Goal: Task Accomplishment & Management: Use online tool/utility

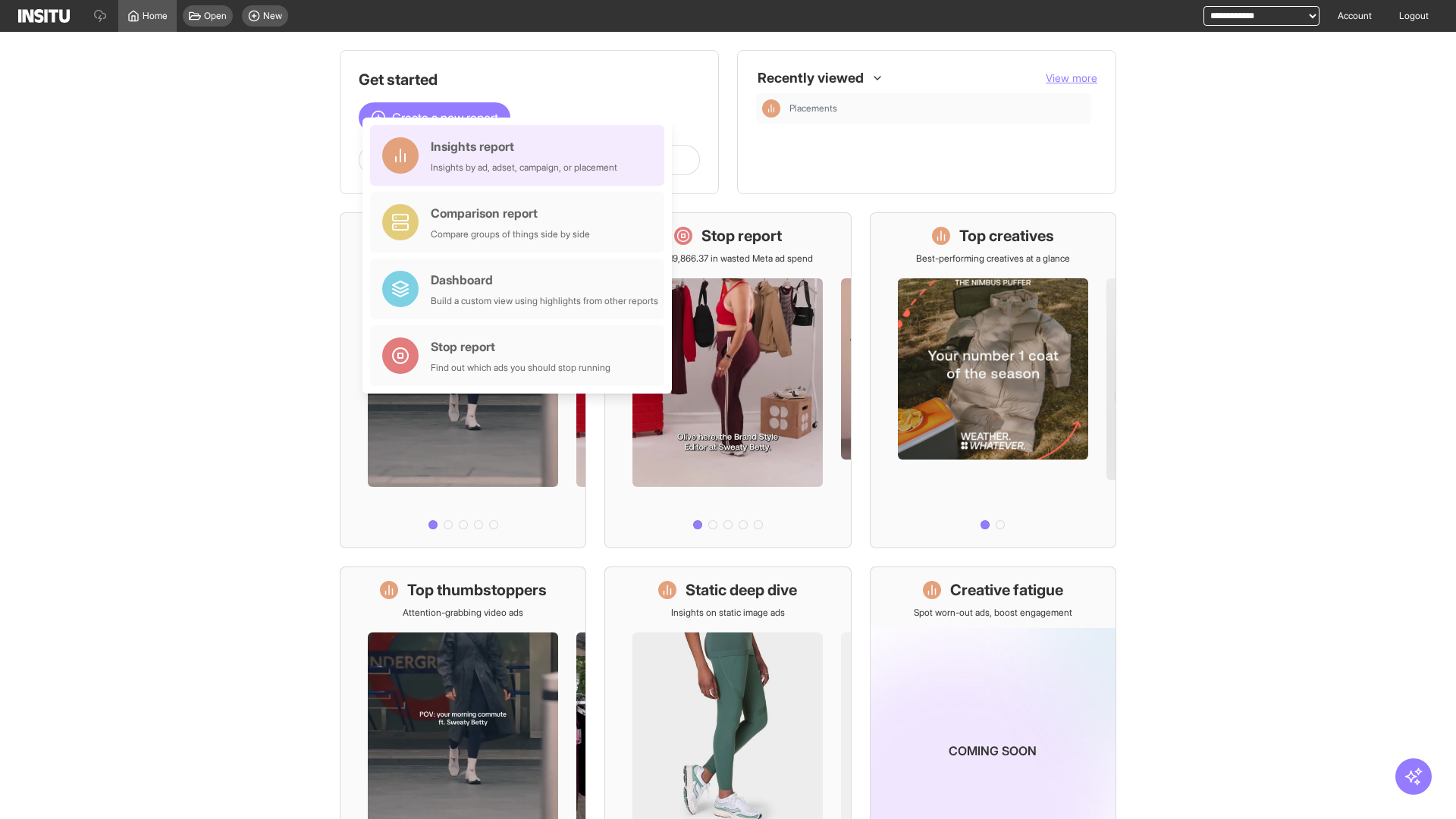
click at [521, 155] on div "Insights report Insights by ad, adset, campaign, or placement" at bounding box center [524, 155] width 187 height 36
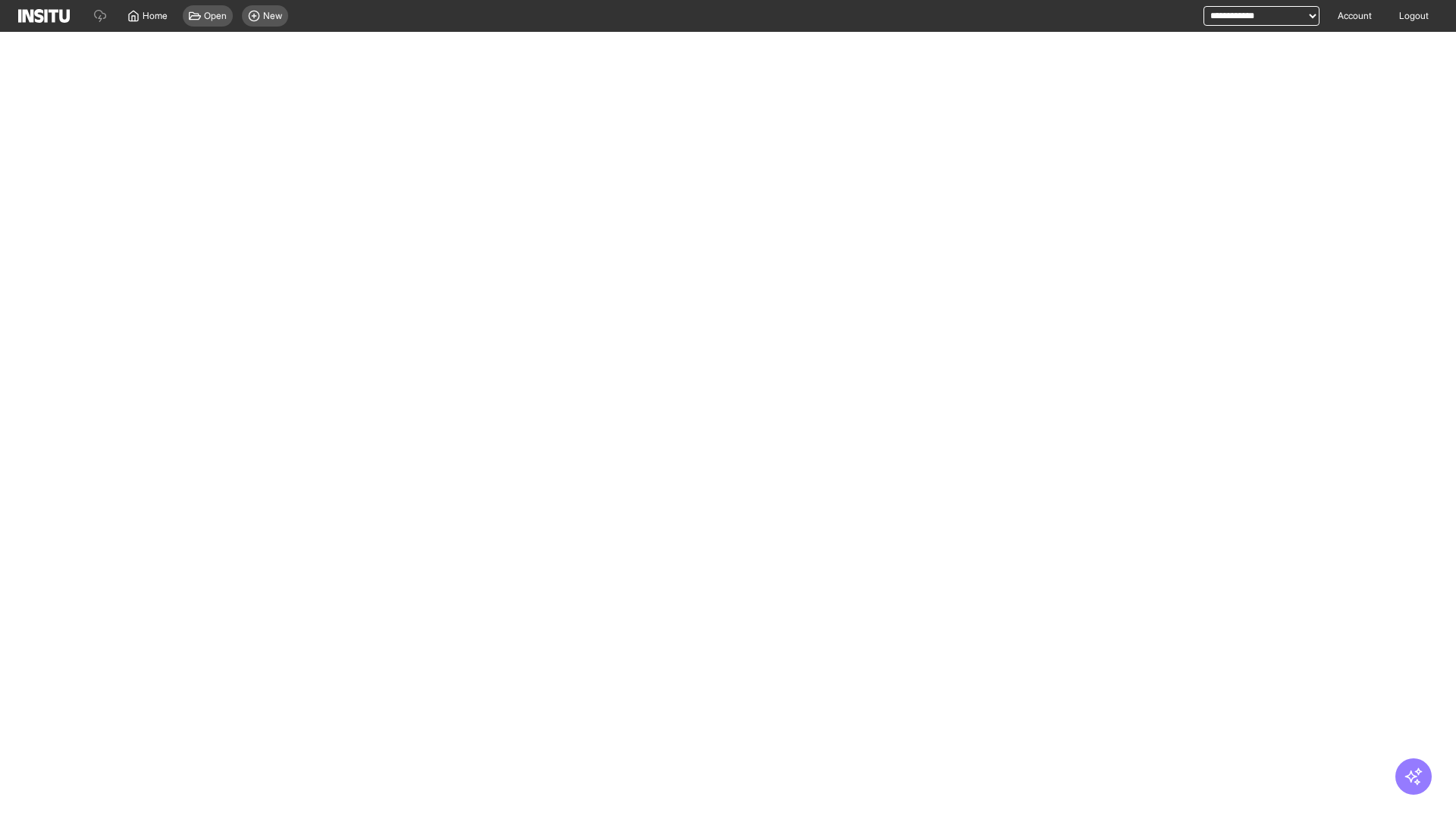
select select "**"
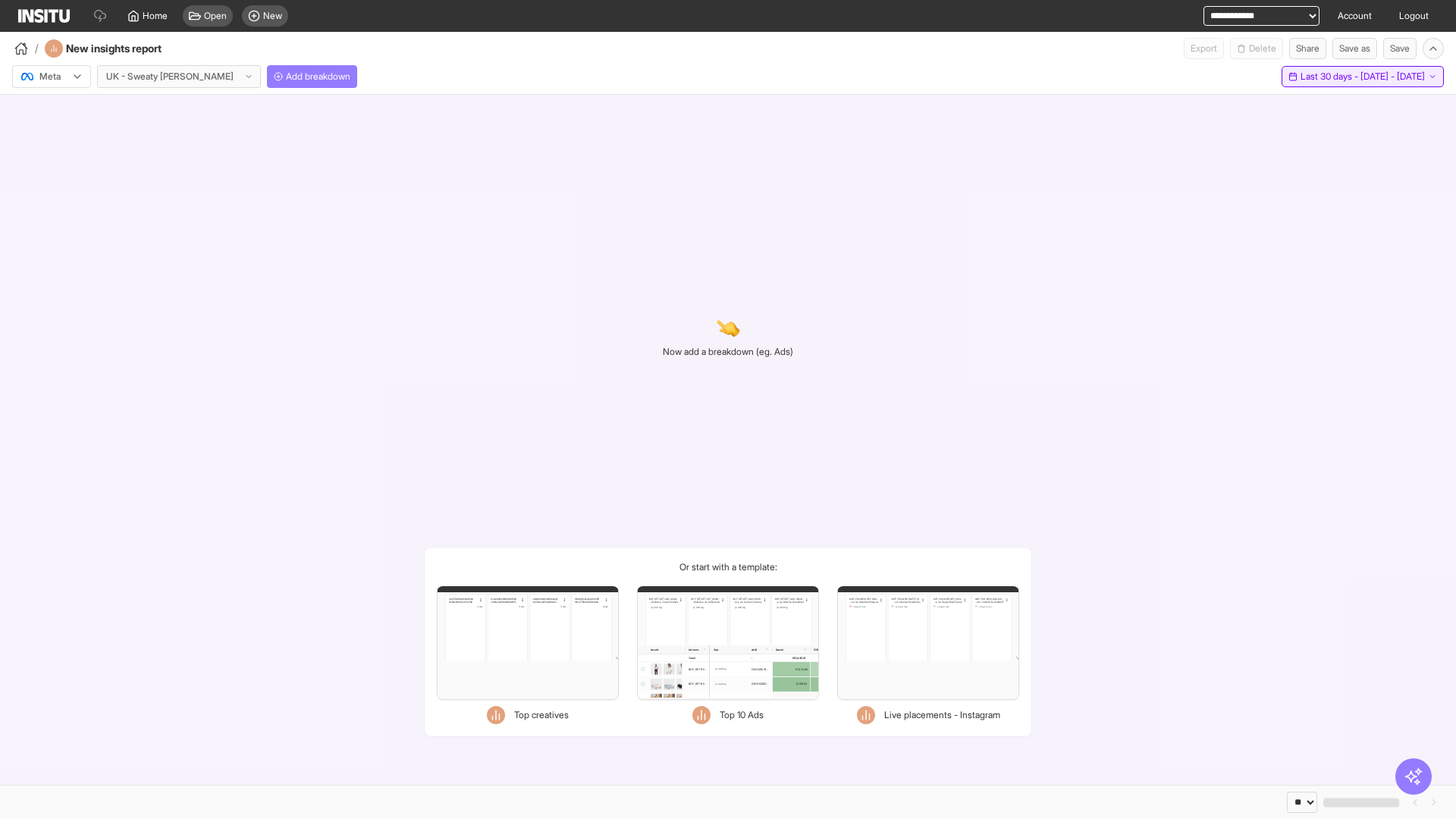
click at [1327, 76] on span "Last 30 days - [DATE] - [DATE]" at bounding box center [1362, 76] width 124 height 12
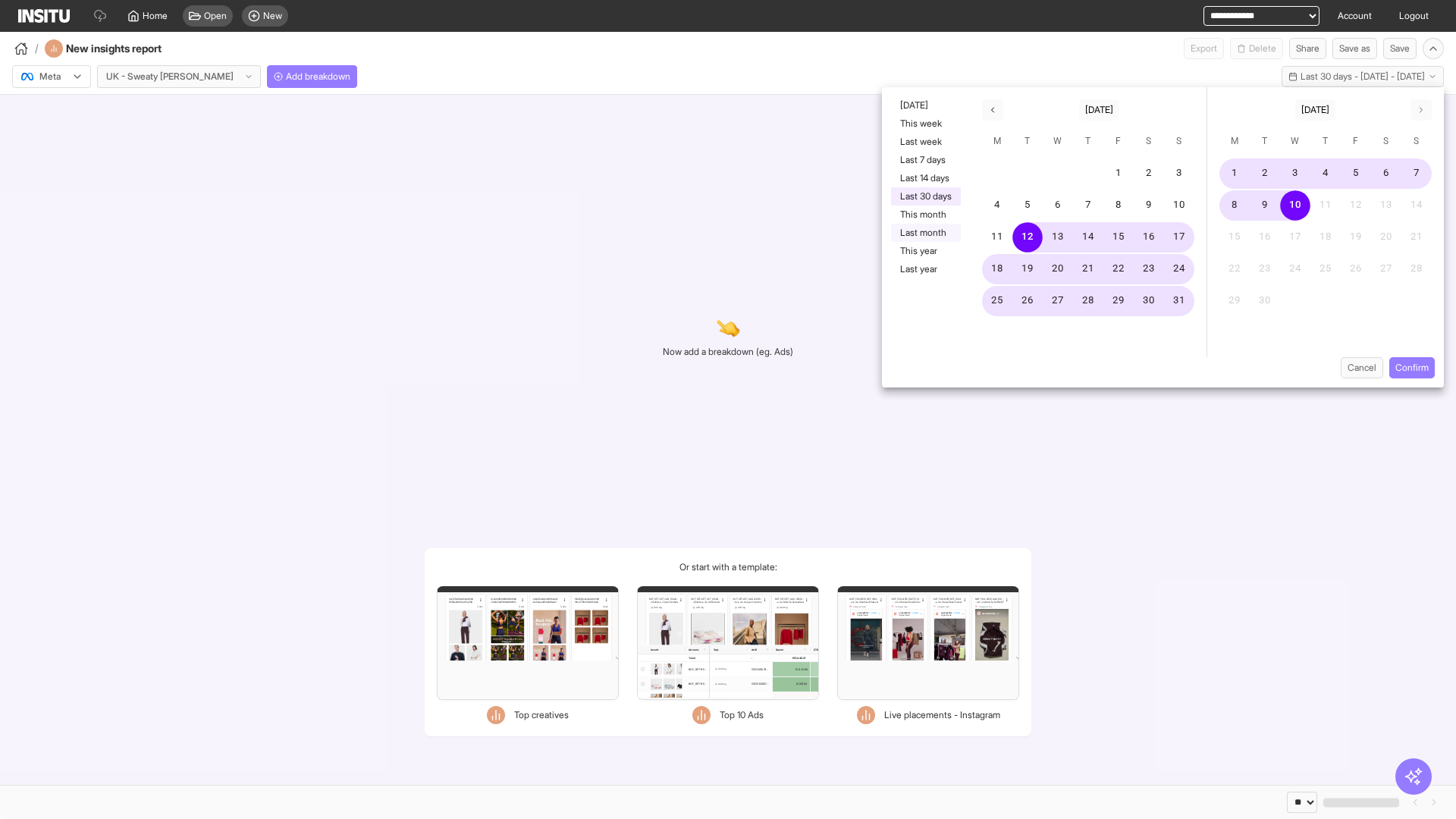
click at [924, 233] on button "Last month" at bounding box center [926, 233] width 69 height 18
